Goal: Book appointment/travel/reservation

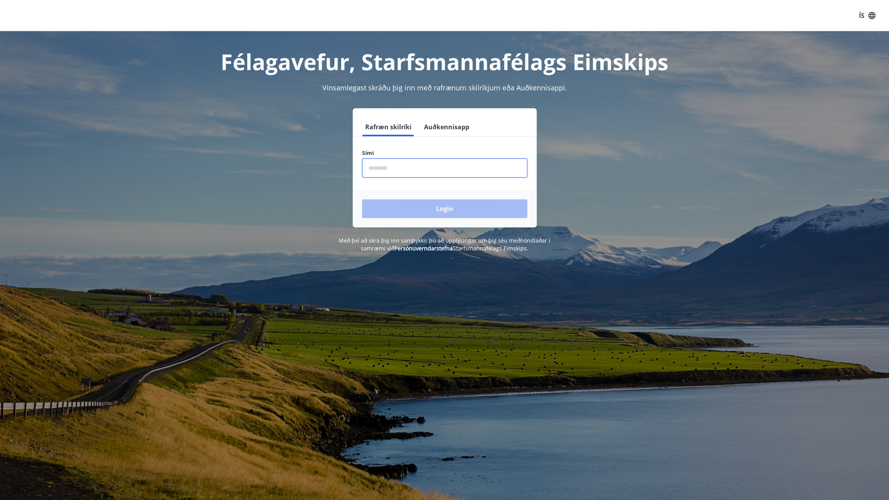
click at [424, 168] on input "phone" at bounding box center [444, 168] width 165 height 19
type input "********"
click at [362, 199] on button "Login" at bounding box center [444, 208] width 165 height 19
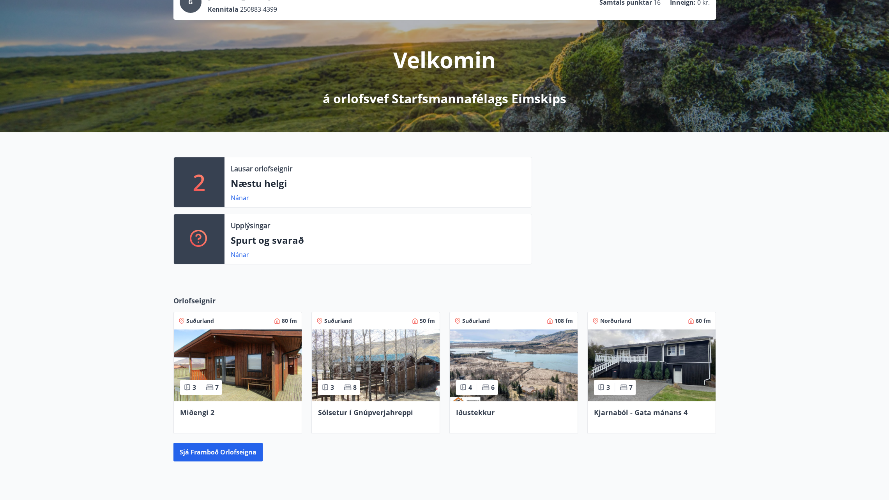
scroll to position [78, 0]
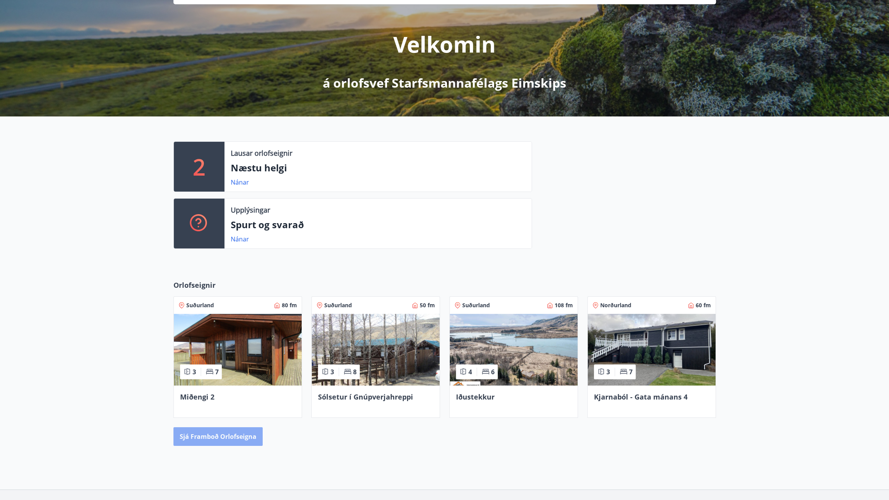
click at [218, 440] on button "Sjá framboð orlofseigna" at bounding box center [217, 436] width 89 height 19
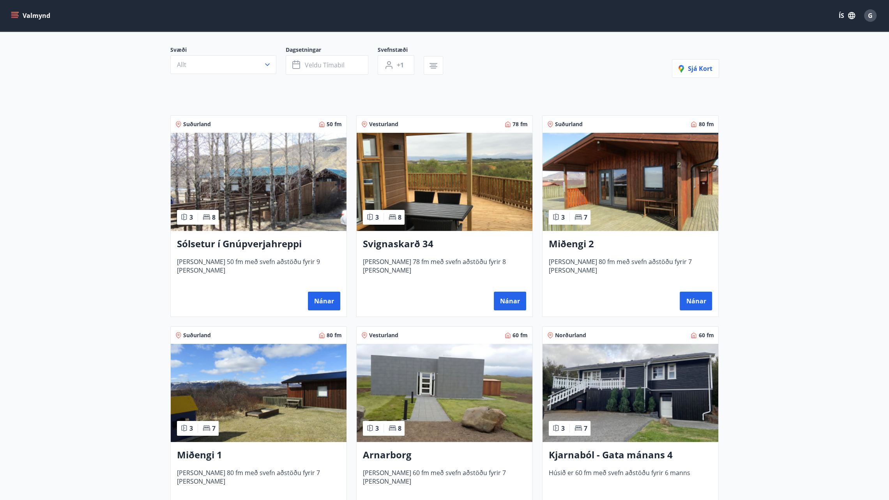
scroll to position [109, 0]
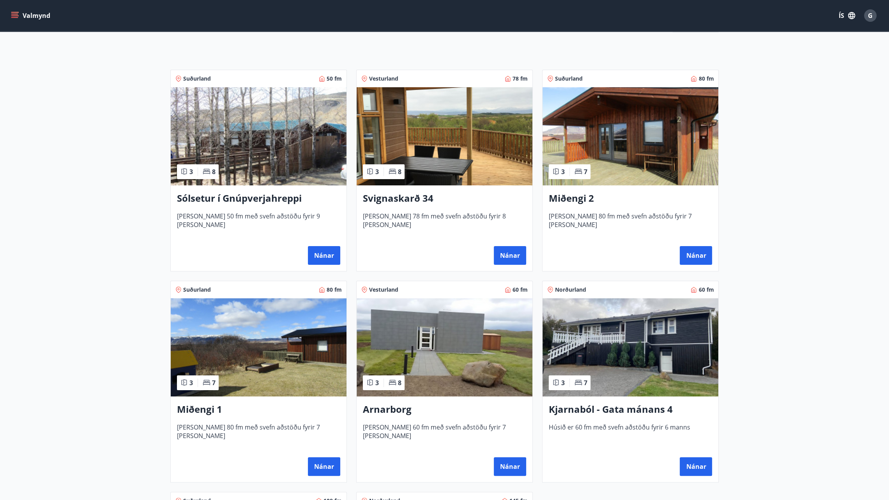
click at [248, 177] on img at bounding box center [259, 136] width 176 height 98
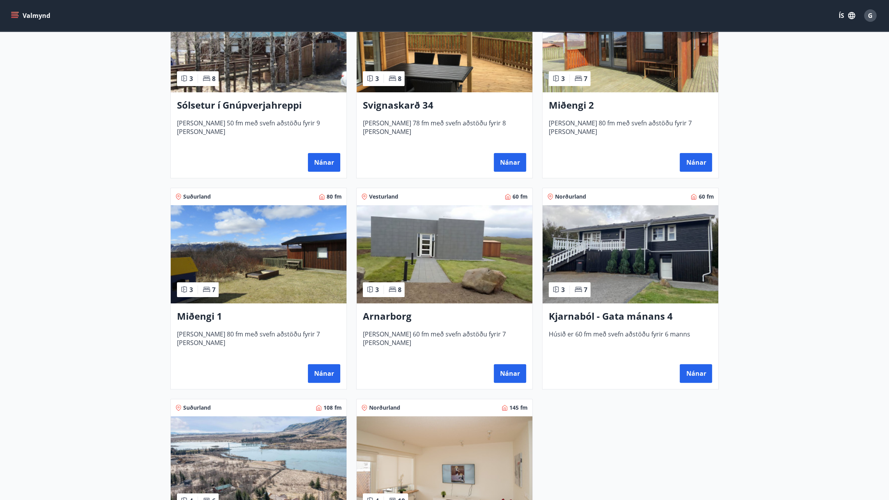
scroll to position [203, 0]
click at [450, 241] on img at bounding box center [444, 254] width 176 height 98
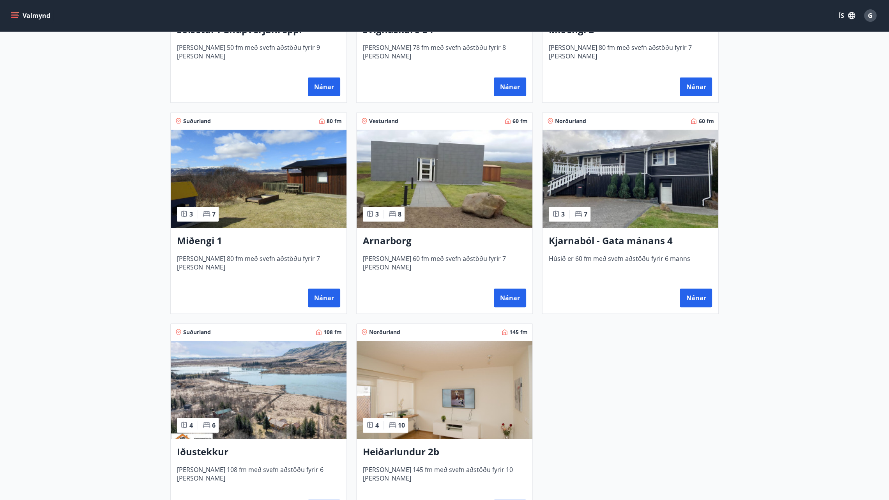
scroll to position [281, 0]
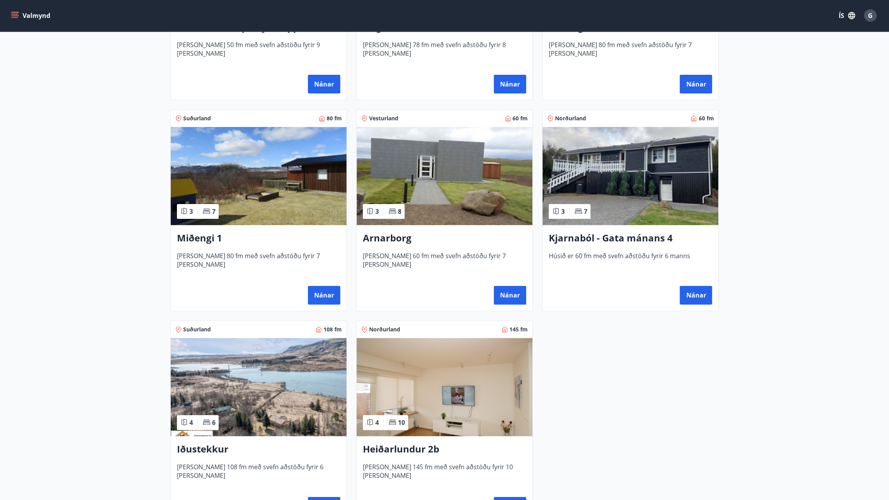
click at [661, 162] on img at bounding box center [630, 176] width 176 height 98
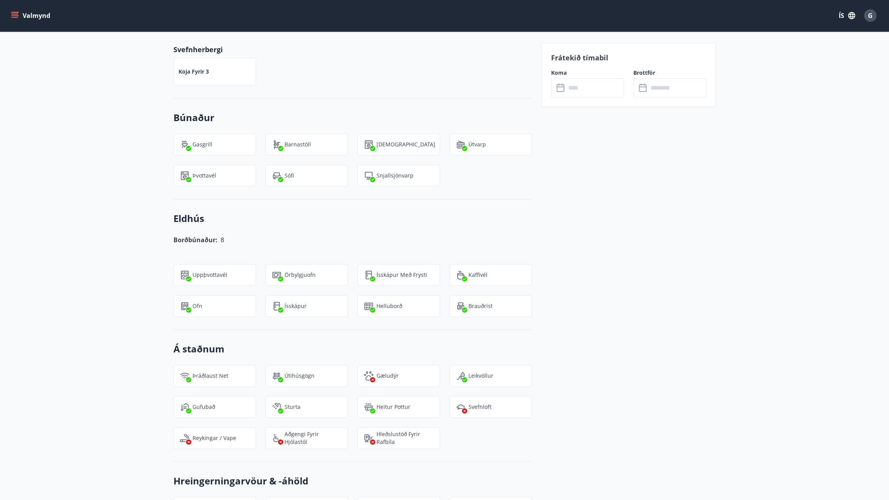
scroll to position [38, 0]
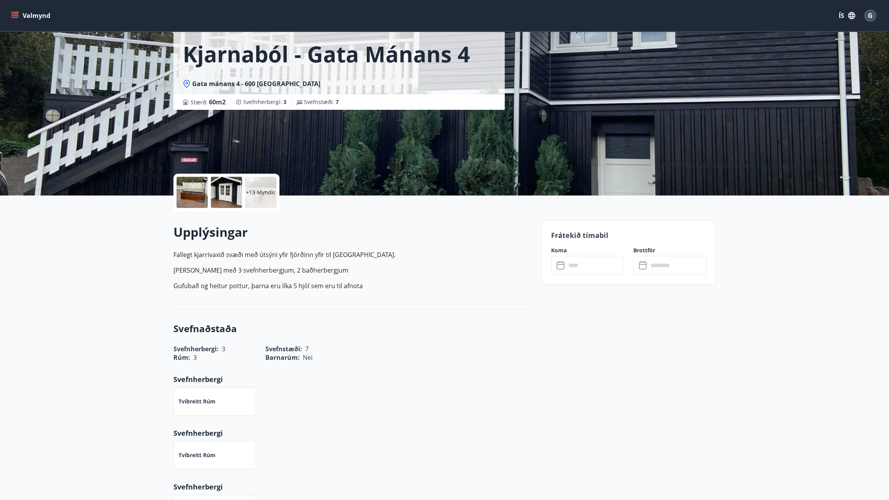
click at [187, 199] on div at bounding box center [191, 192] width 31 height 31
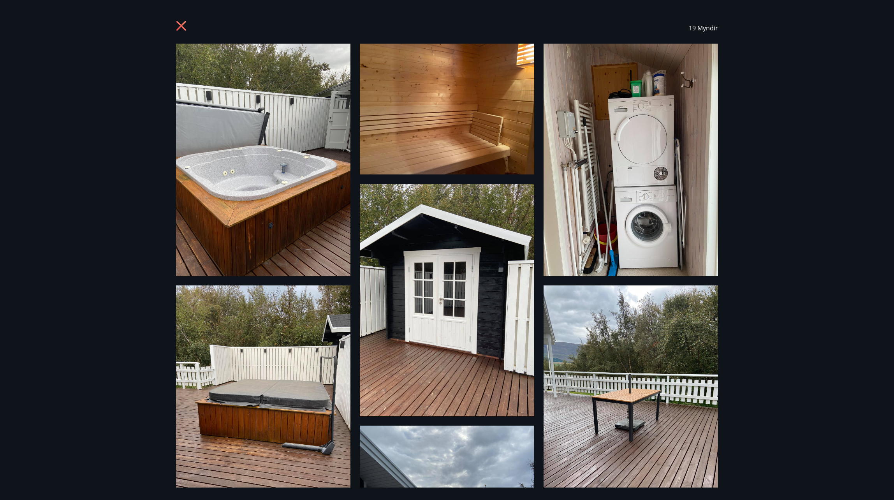
click at [297, 140] on img at bounding box center [263, 160] width 175 height 233
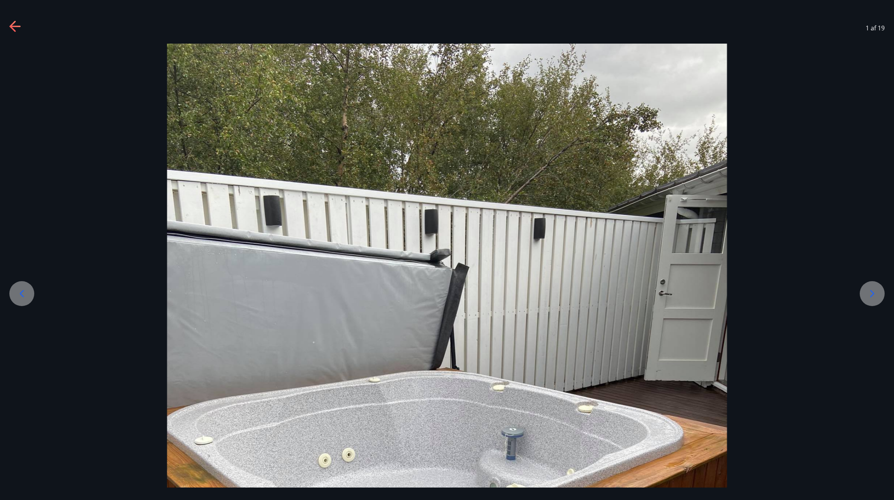
click at [869, 292] on icon at bounding box center [872, 294] width 12 height 12
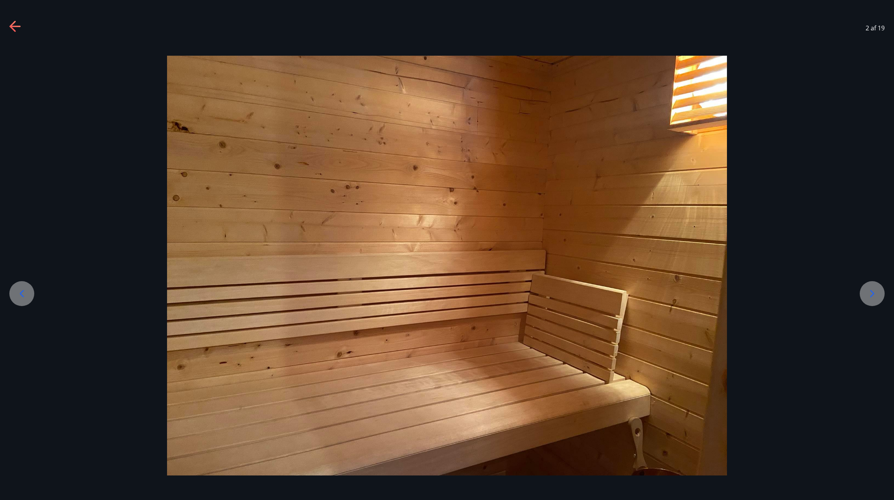
click at [869, 292] on icon at bounding box center [872, 294] width 12 height 12
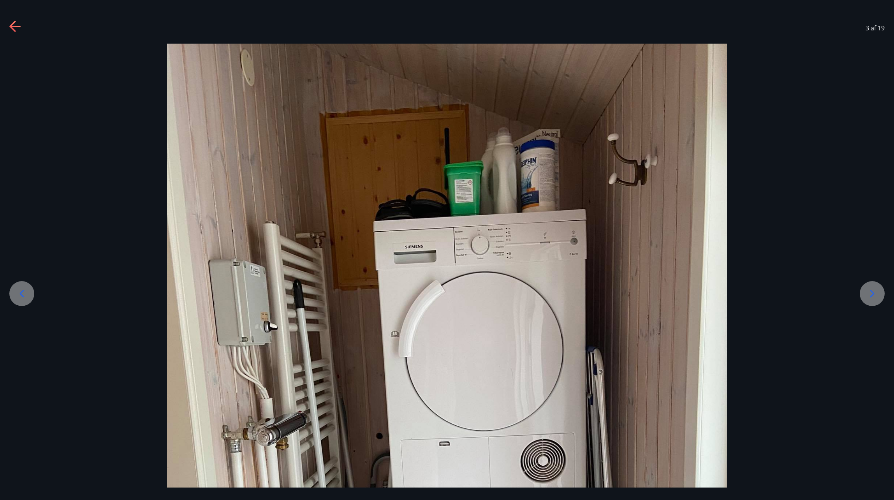
click at [869, 292] on icon at bounding box center [872, 294] width 12 height 12
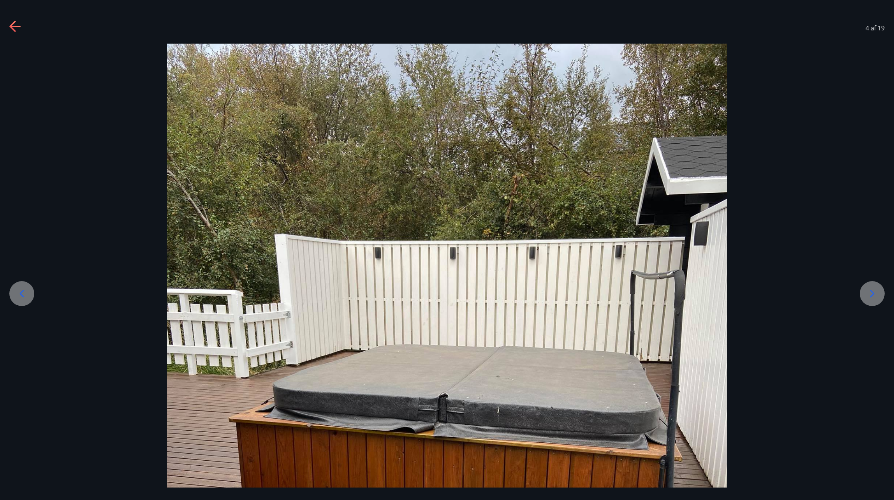
click at [869, 292] on icon at bounding box center [872, 294] width 12 height 12
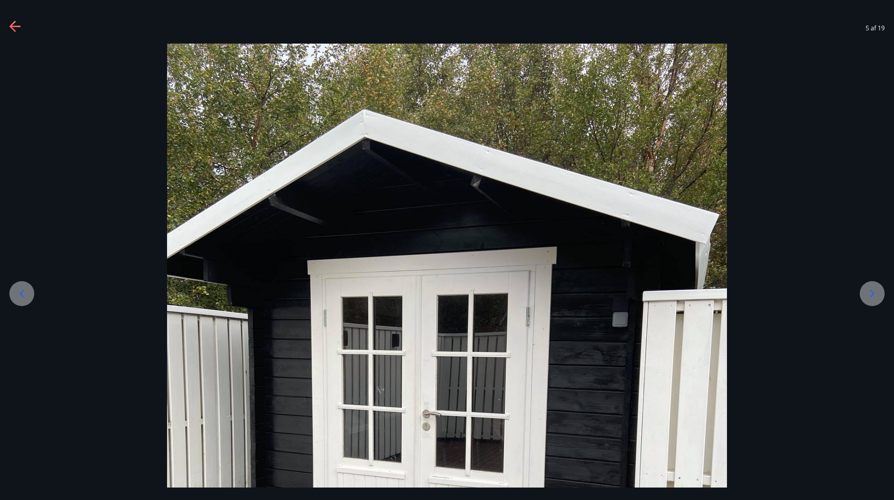
click at [869, 292] on icon at bounding box center [872, 294] width 12 height 12
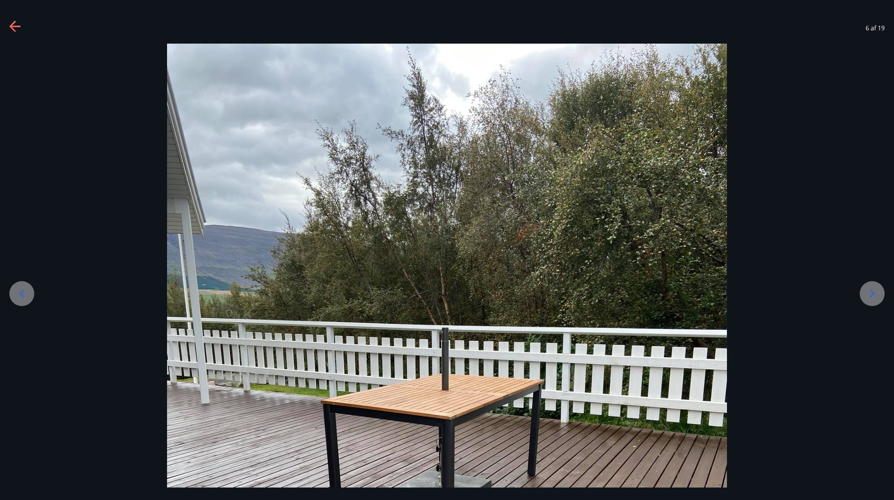
click at [869, 292] on icon at bounding box center [872, 294] width 12 height 12
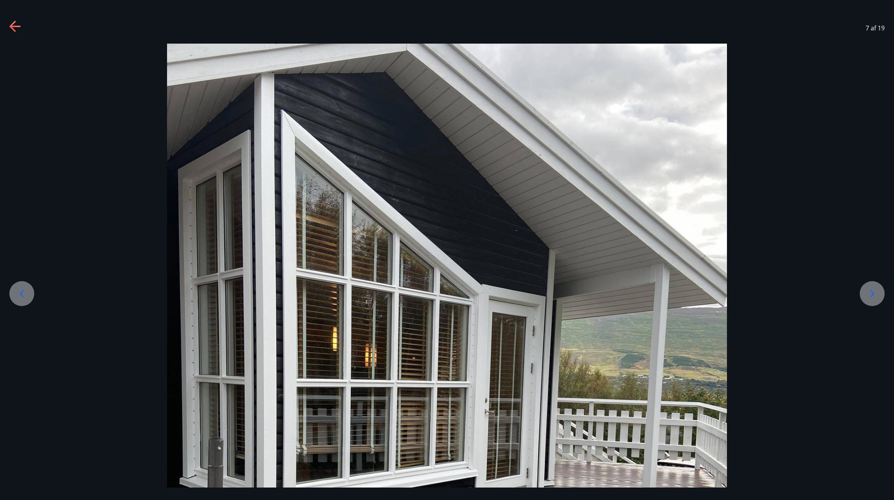
click at [869, 292] on icon at bounding box center [872, 294] width 12 height 12
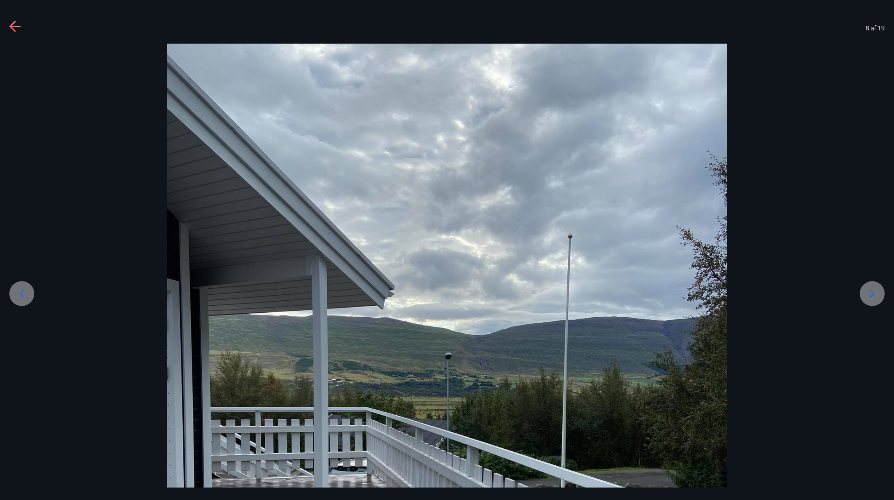
click at [869, 292] on icon at bounding box center [872, 294] width 12 height 12
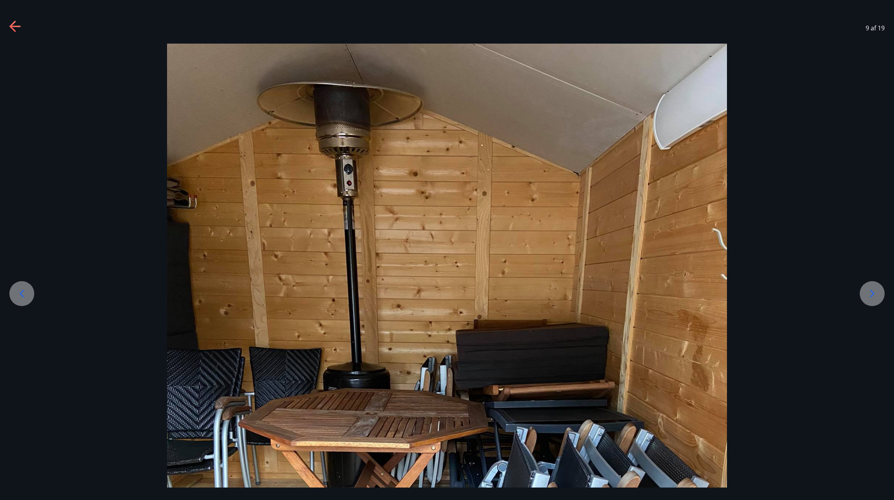
click at [869, 292] on icon at bounding box center [872, 294] width 12 height 12
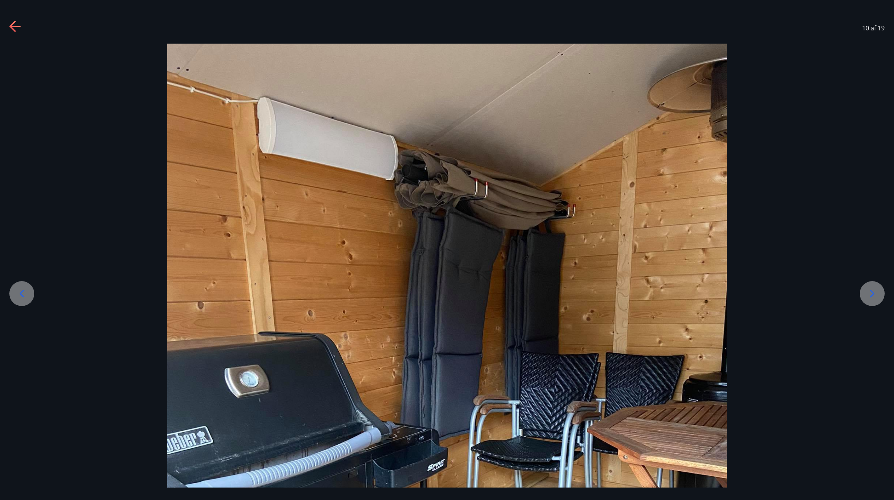
click at [869, 292] on icon at bounding box center [872, 294] width 12 height 12
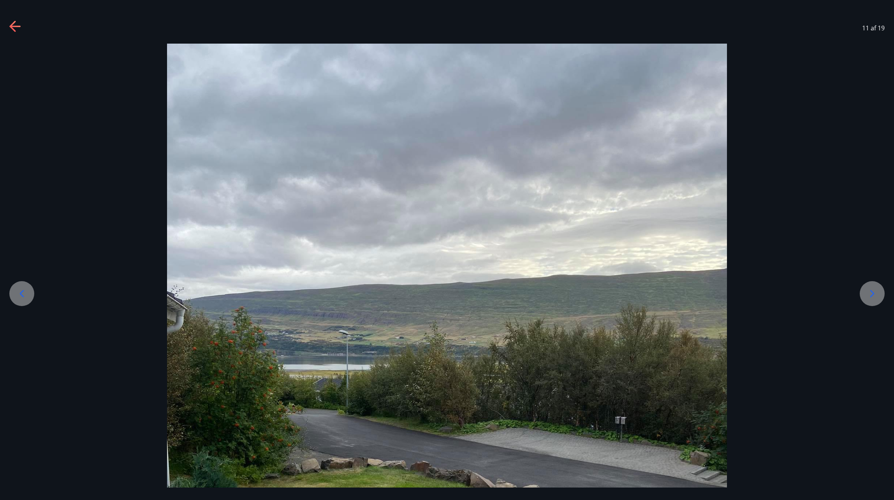
click at [869, 292] on icon at bounding box center [872, 294] width 12 height 12
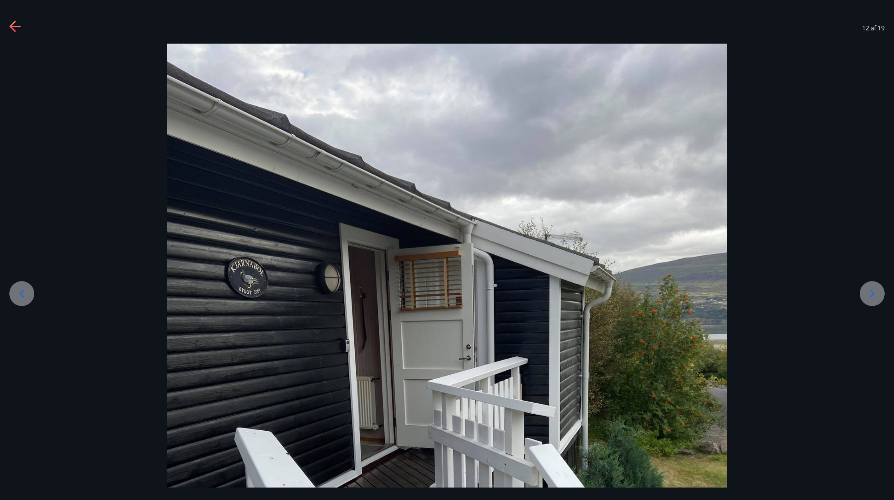
click at [869, 292] on icon at bounding box center [872, 294] width 12 height 12
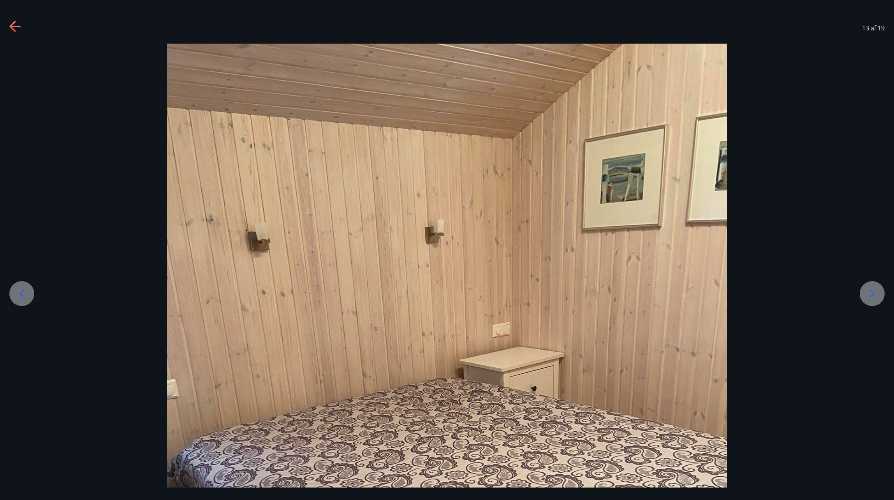
click at [17, 22] on icon at bounding box center [15, 27] width 12 height 12
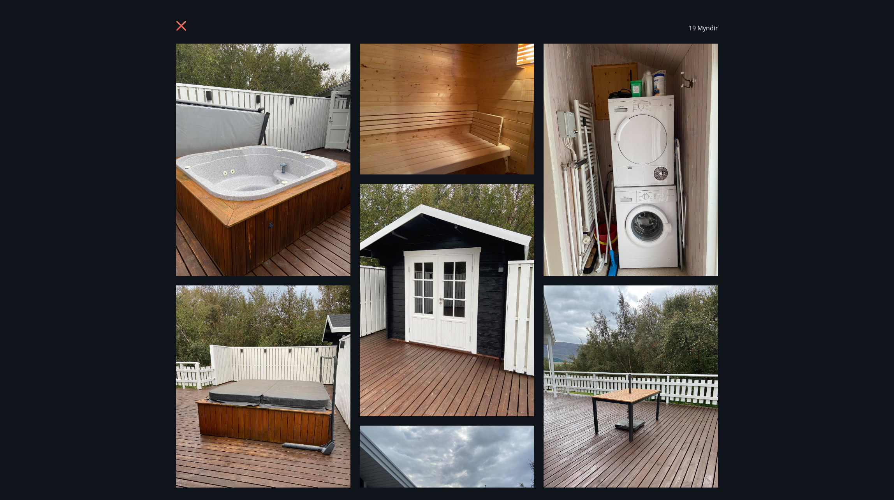
click at [182, 25] on icon at bounding box center [181, 26] width 10 height 10
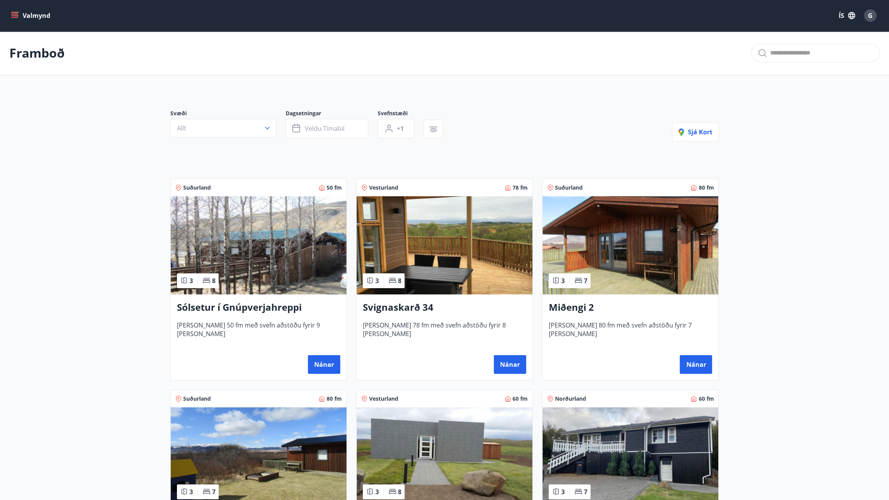
scroll to position [405, 0]
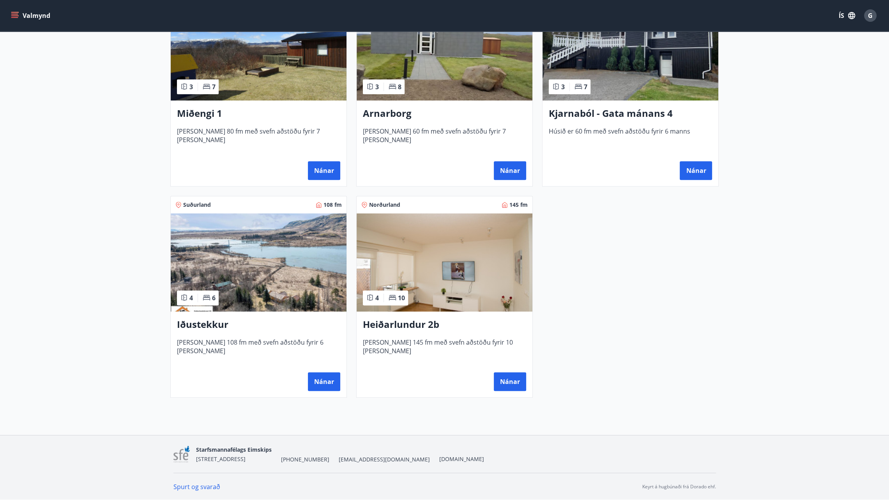
click at [256, 266] on img at bounding box center [259, 262] width 176 height 98
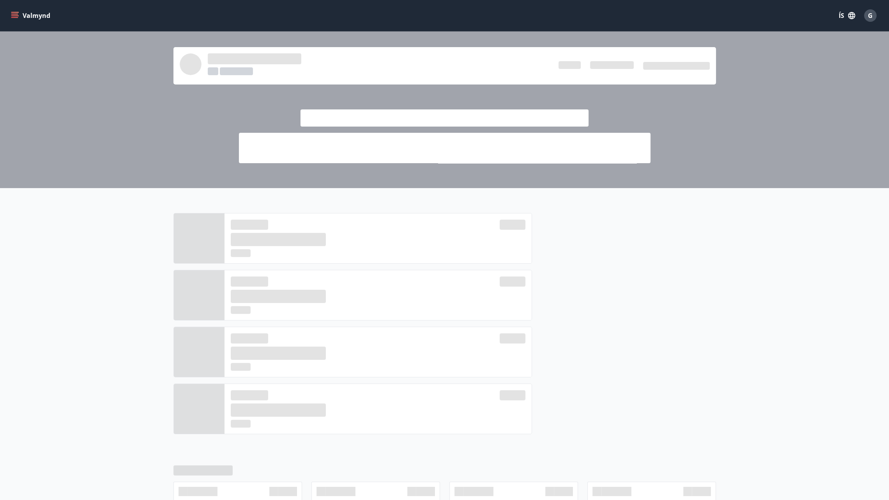
scroll to position [78, 0]
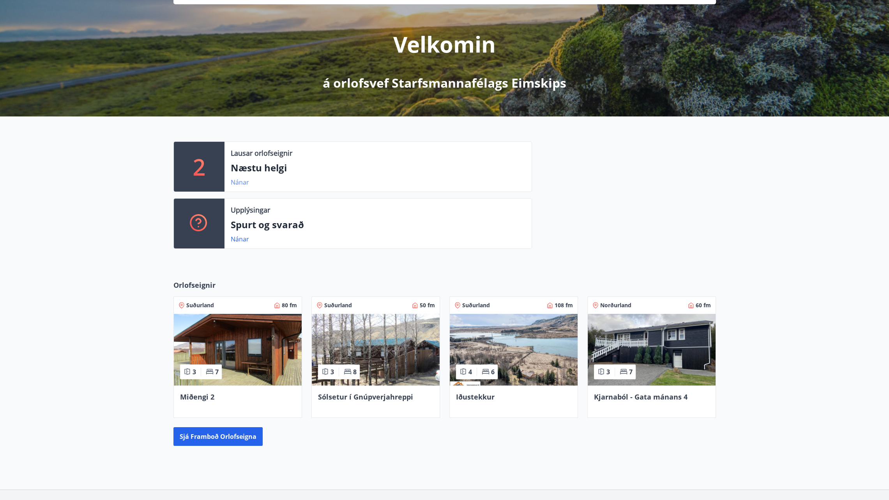
click at [236, 181] on link "Nánar" at bounding box center [240, 182] width 18 height 9
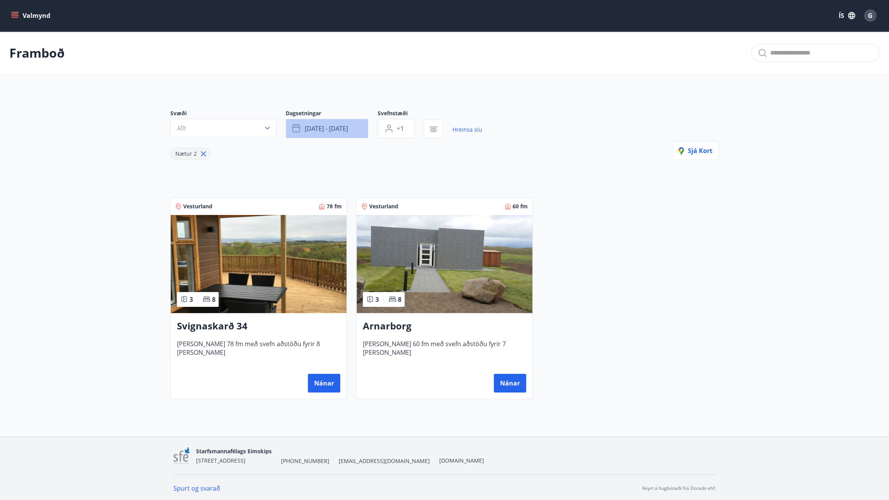
click at [319, 129] on span "[DATE] - [DATE]" at bounding box center [326, 128] width 43 height 9
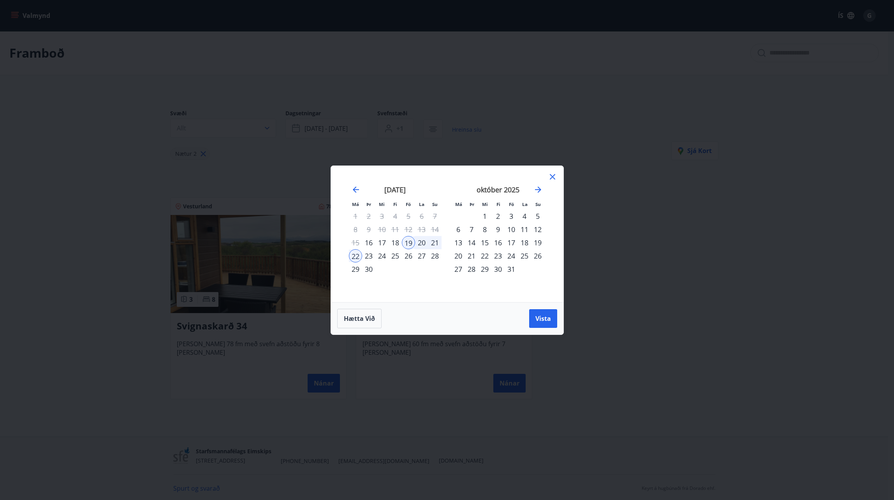
click at [369, 256] on div "23" at bounding box center [368, 255] width 13 height 13
click at [511, 267] on div "31" at bounding box center [511, 269] width 13 height 13
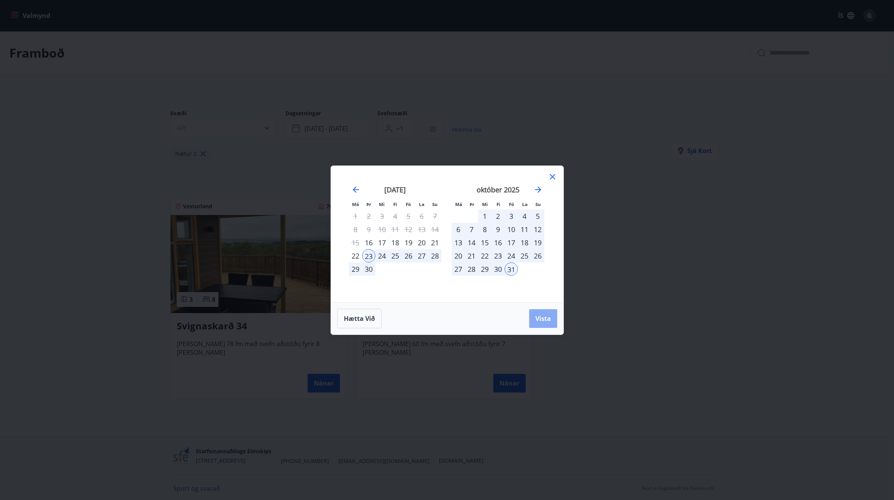
click at [545, 315] on span "Vista" at bounding box center [544, 318] width 16 height 9
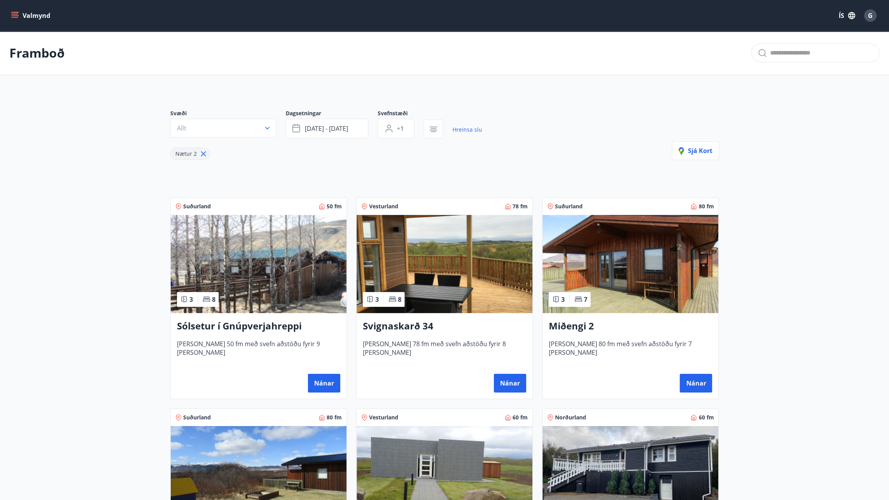
click at [75, 194] on main "Framboð Svæði Allt Dagsetningar [DATE] - [DATE] Svefnstæði +1 Hreinsa síu Nætur…" at bounding box center [444, 429] width 889 height 797
click at [19, 17] on button "Valmynd" at bounding box center [31, 16] width 44 height 14
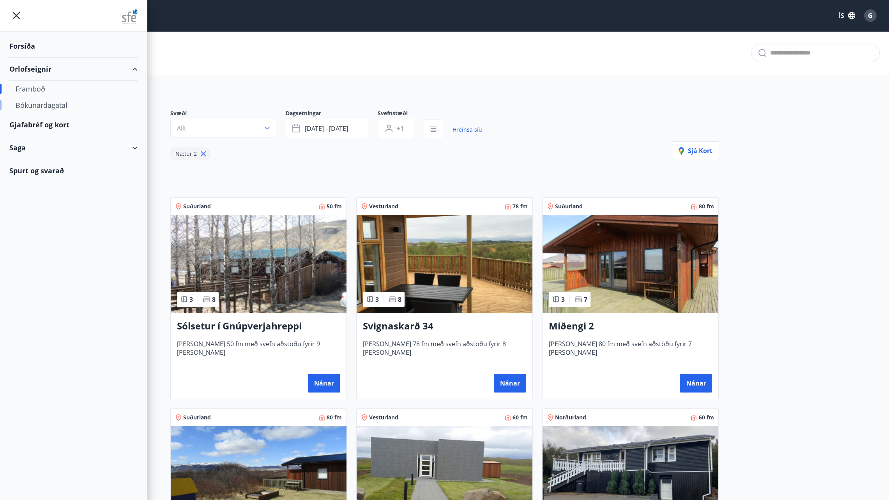
click at [35, 104] on div "Bókunardagatal" at bounding box center [74, 105] width 116 height 16
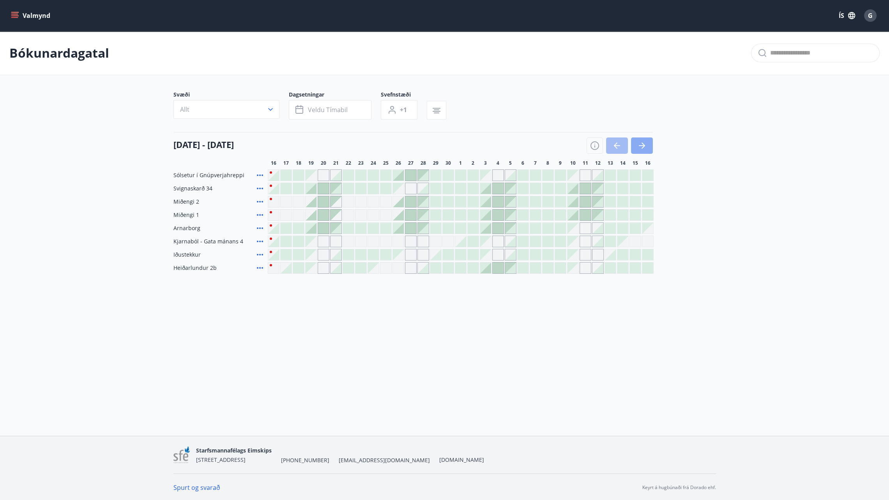
click at [640, 146] on icon "button" at bounding box center [641, 145] width 9 height 9
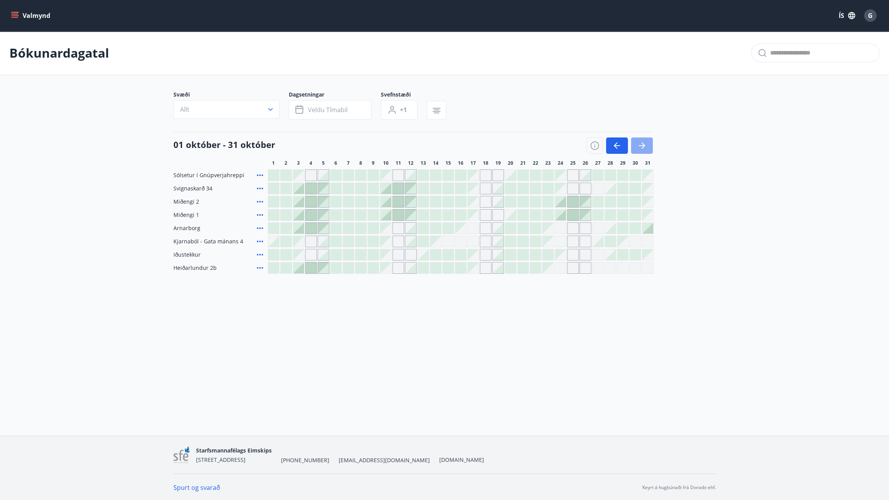
click at [640, 146] on icon "button" at bounding box center [641, 145] width 9 height 9
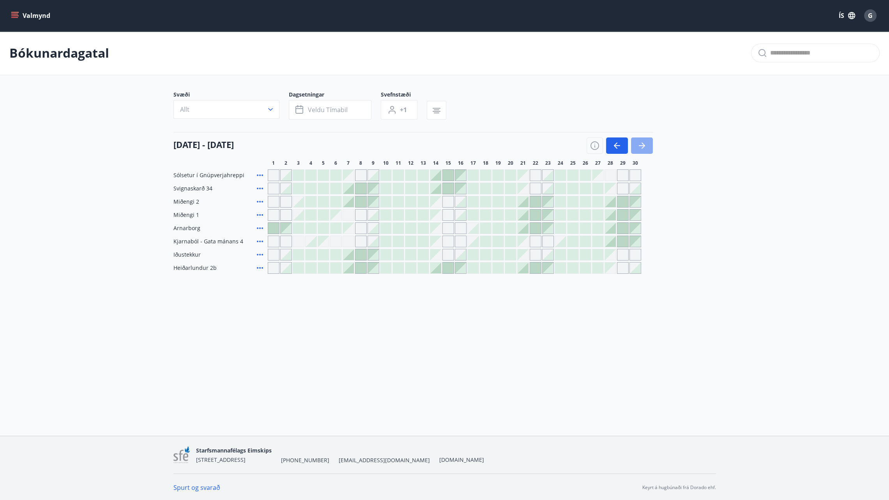
click at [640, 146] on icon "button" at bounding box center [641, 145] width 9 height 9
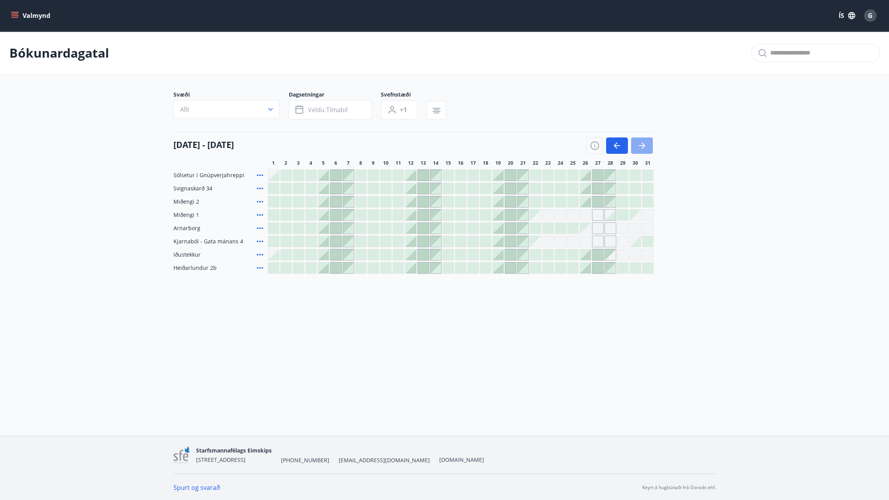
click at [640, 146] on icon "button" at bounding box center [641, 145] width 9 height 9
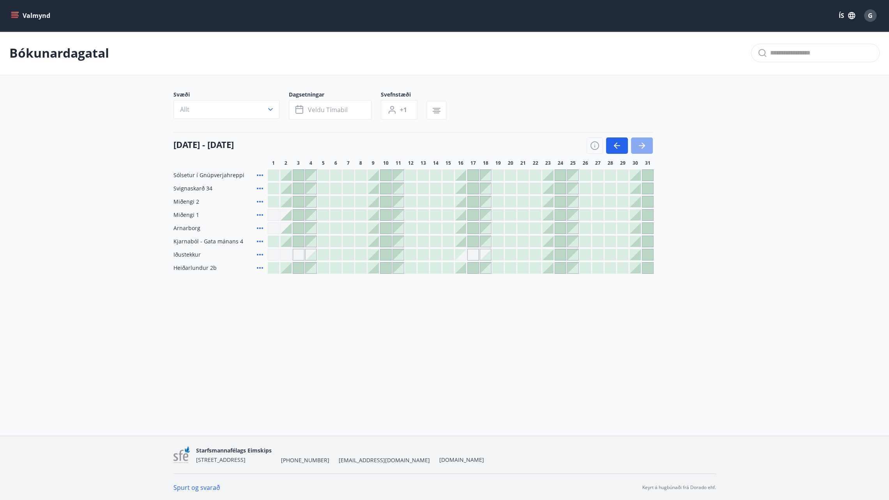
click at [640, 146] on icon "button" at bounding box center [641, 145] width 9 height 9
